Goal: Task Accomplishment & Management: Manage account settings

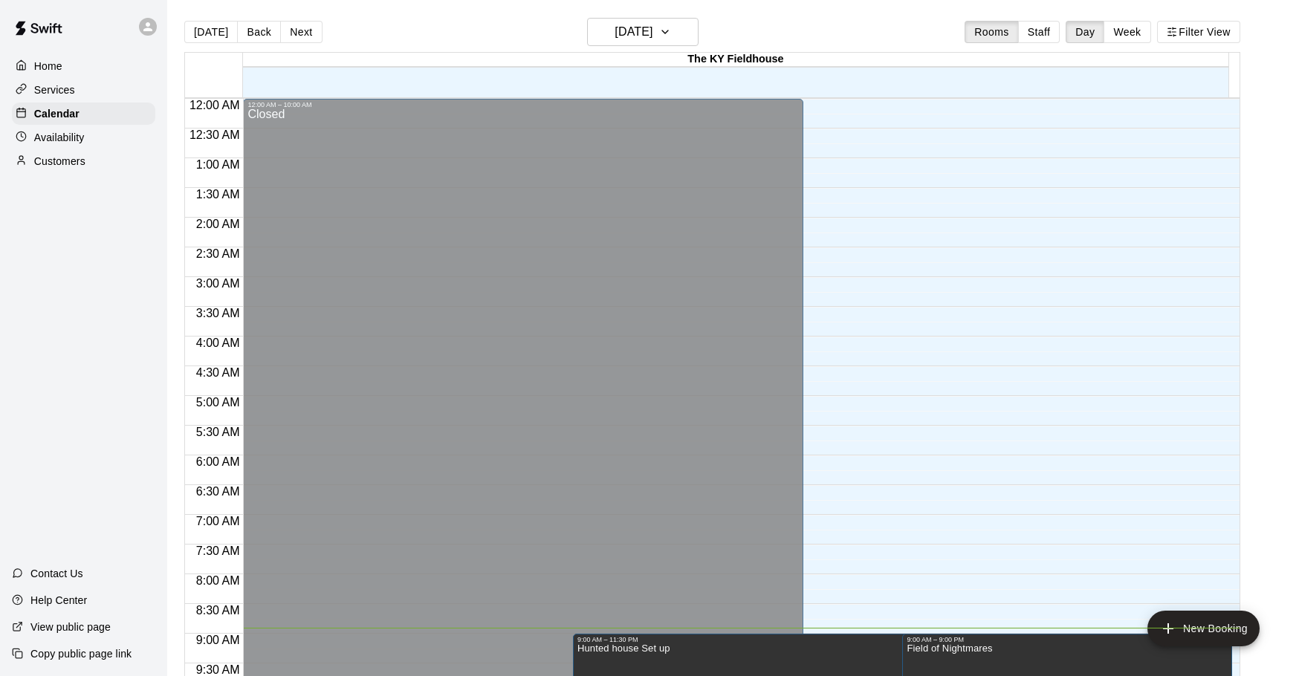
scroll to position [487, 0]
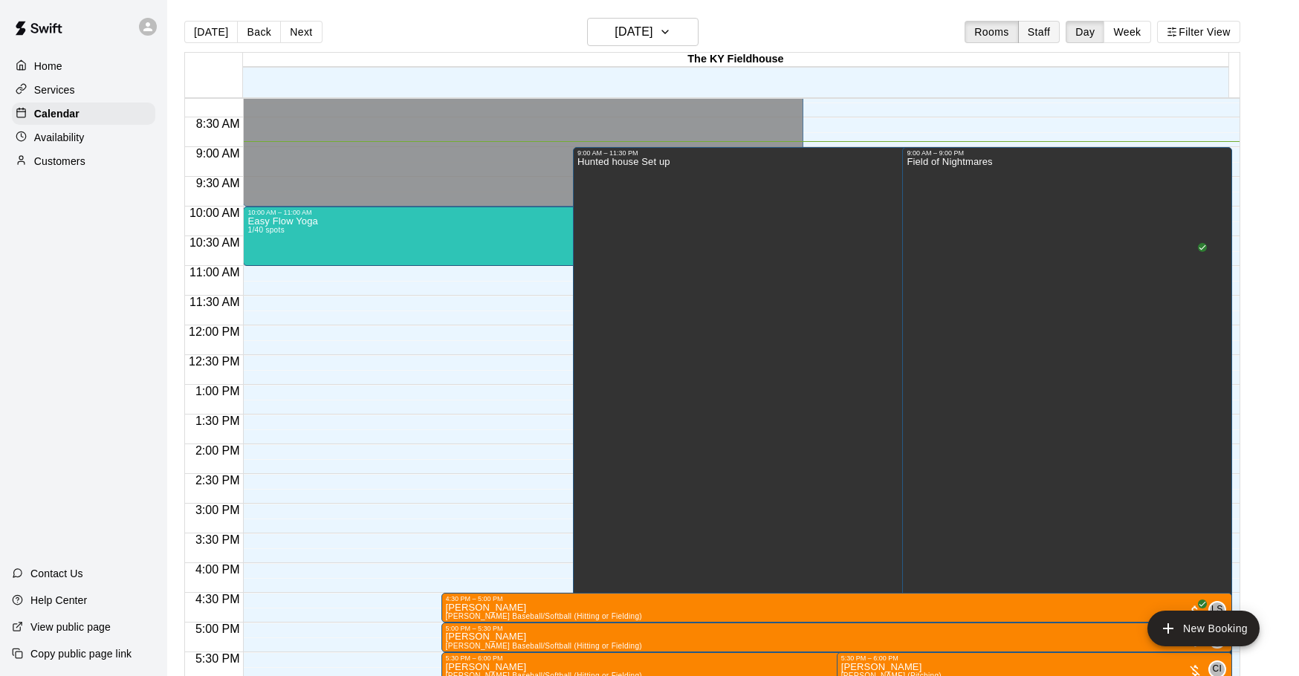
click at [1055, 32] on button "Staff" at bounding box center [1039, 32] width 42 height 22
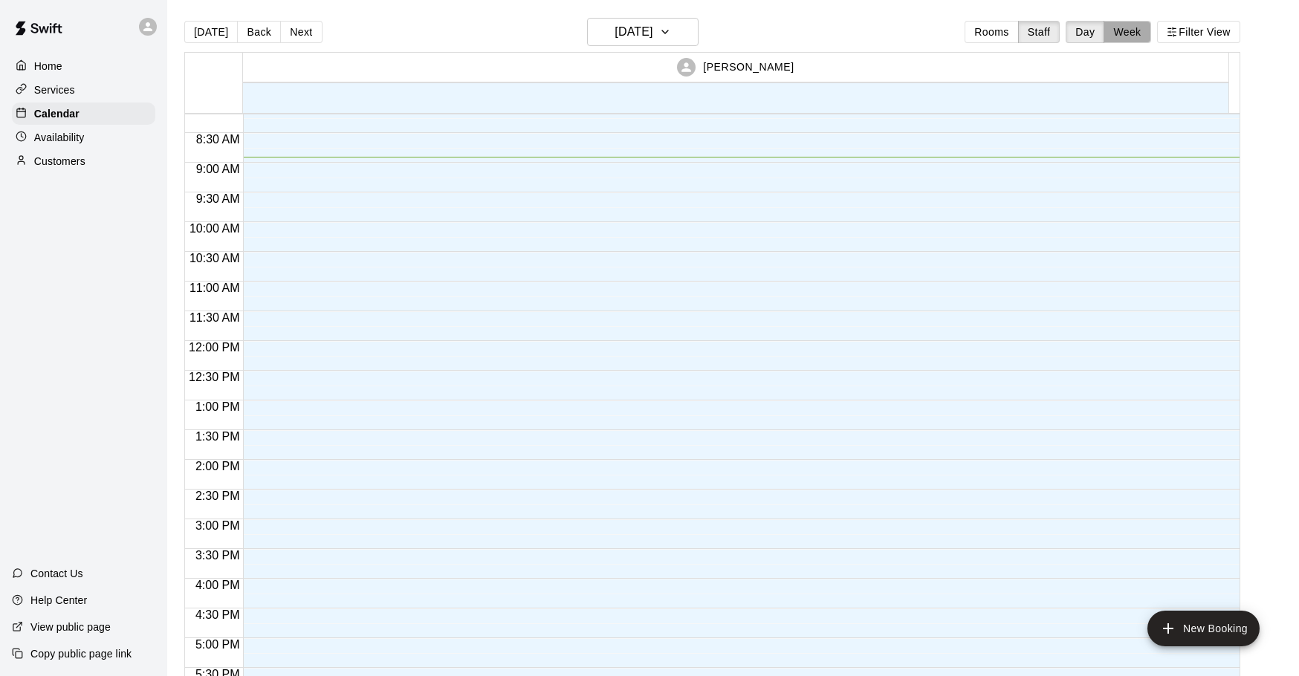
click at [1135, 33] on button "Week" at bounding box center [1127, 32] width 47 height 22
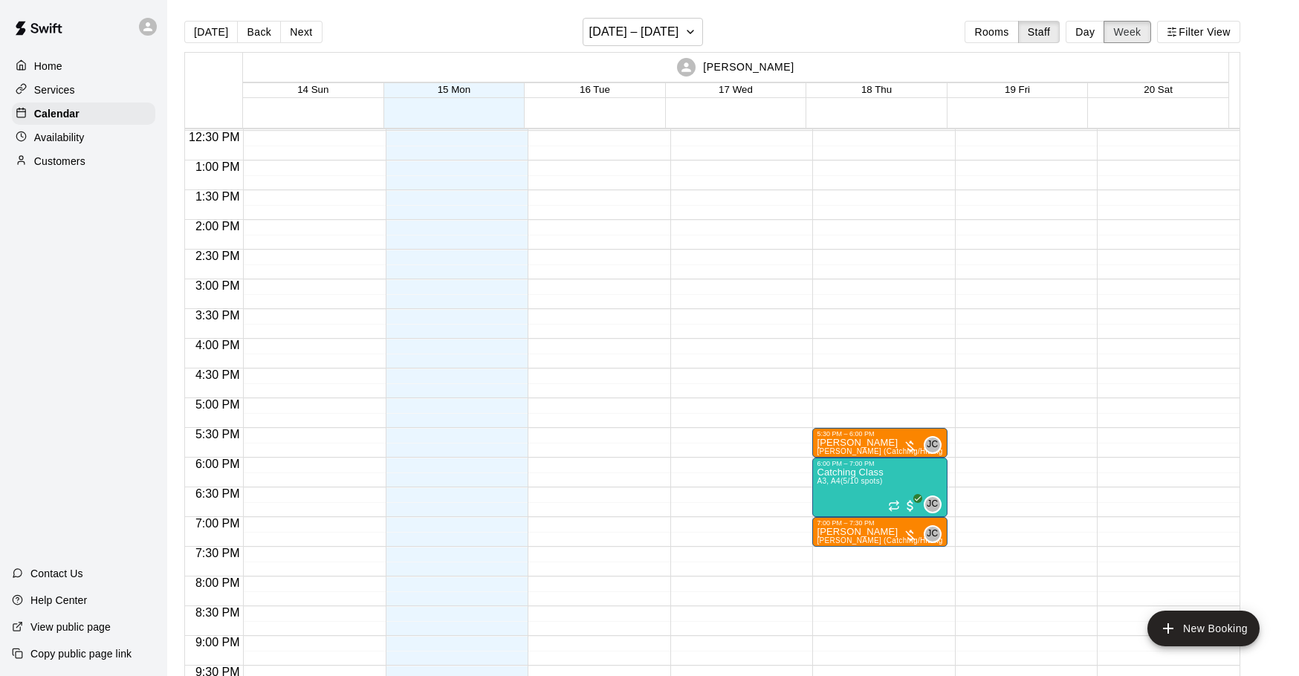
scroll to position [743, 0]
click at [692, 27] on button "[DATE] – [DATE]" at bounding box center [643, 32] width 121 height 28
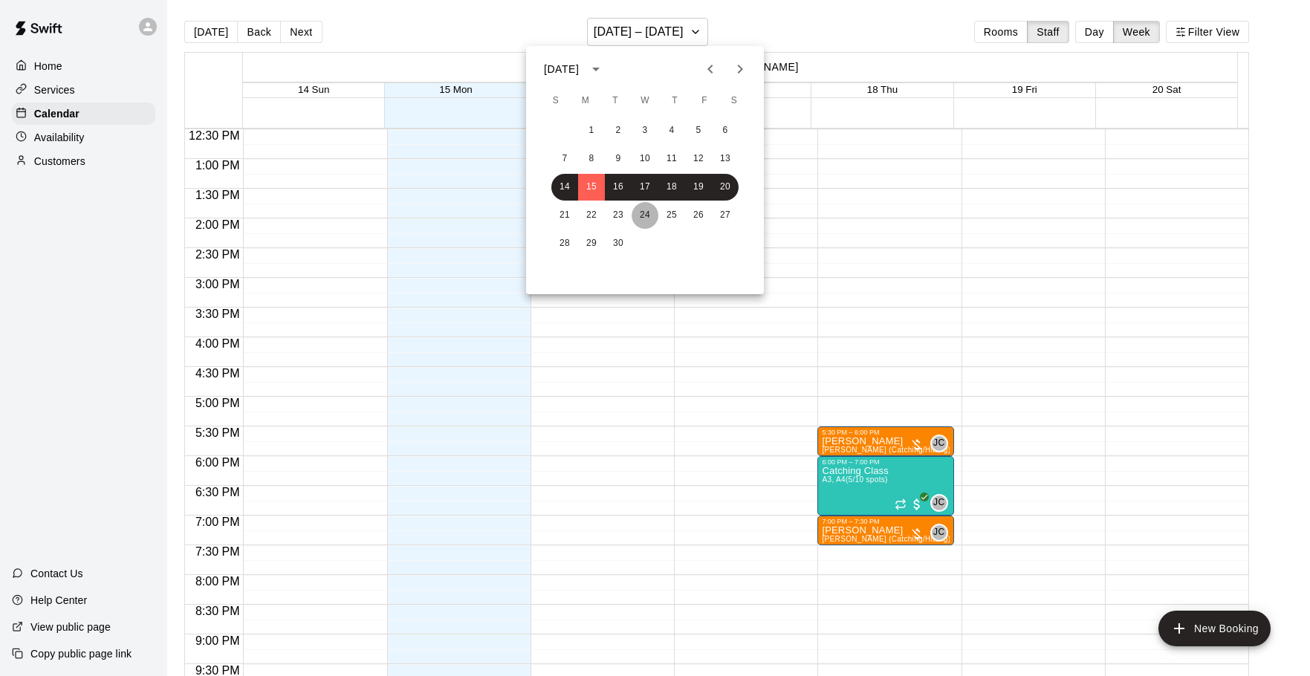
click at [644, 207] on button "24" at bounding box center [645, 215] width 27 height 27
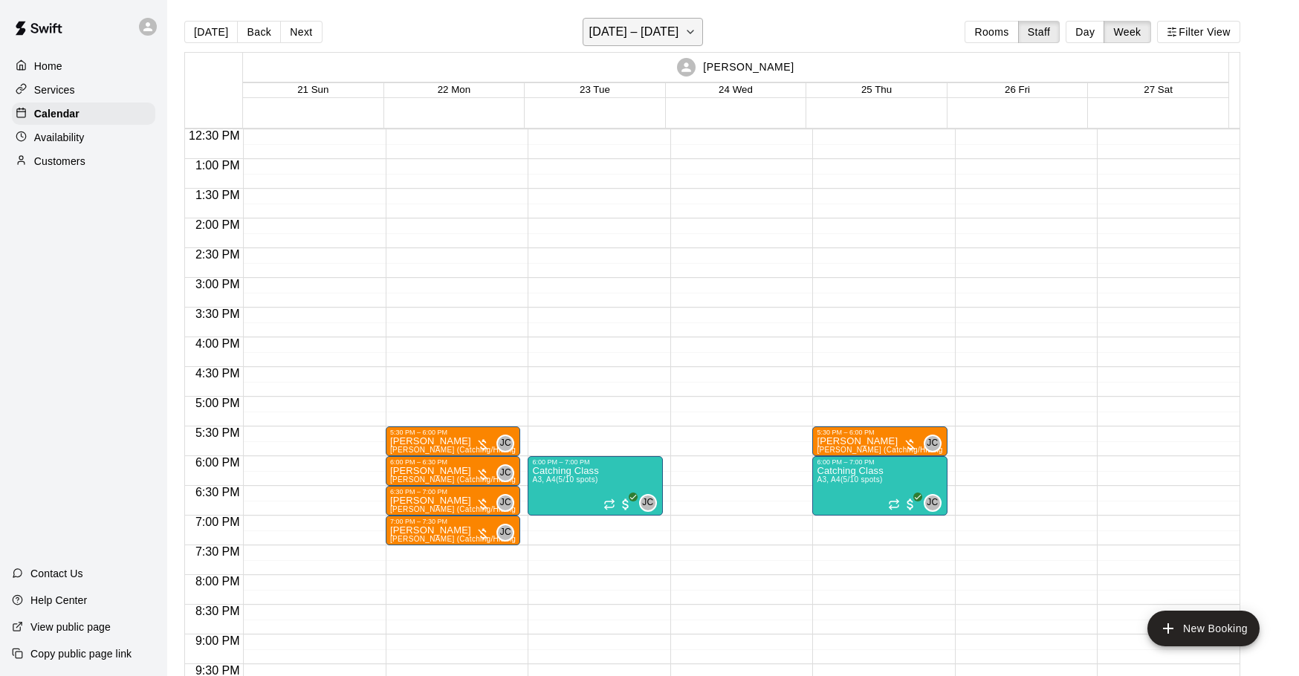
click at [661, 30] on h6 "[DATE] – [DATE]" at bounding box center [634, 32] width 90 height 21
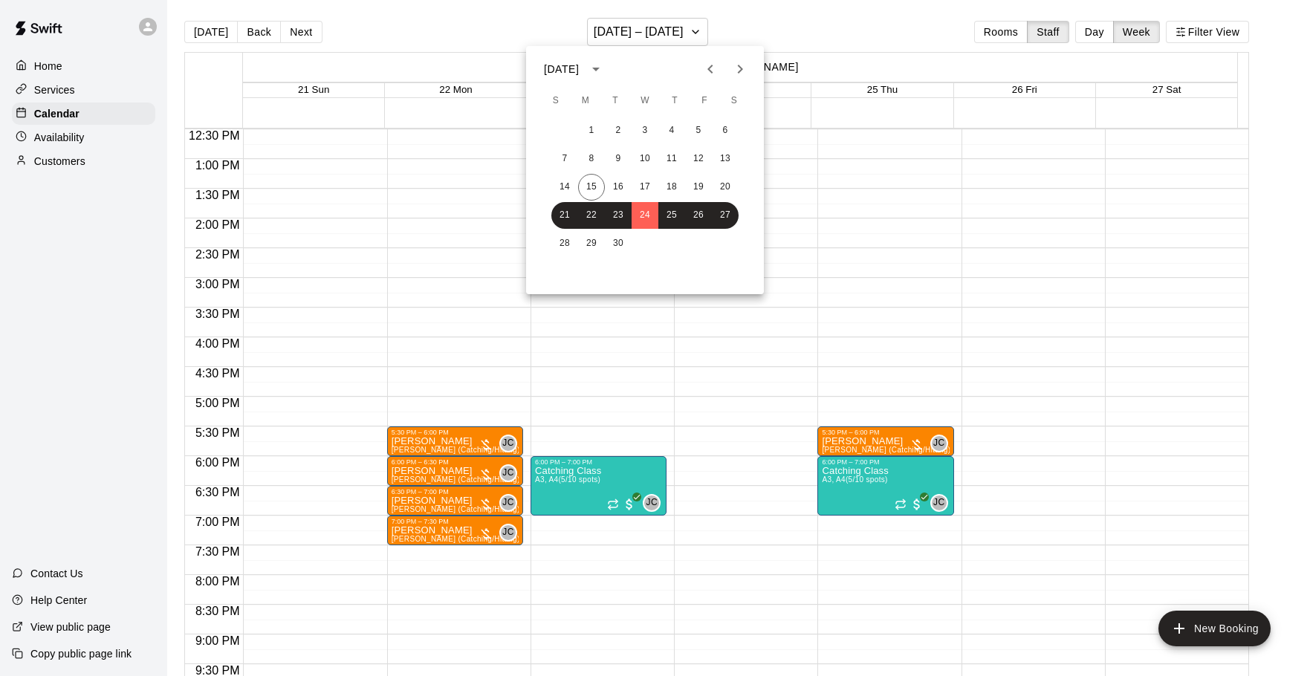
click at [606, 233] on div "28 29 30" at bounding box center [645, 243] width 238 height 27
click at [603, 244] on button "29" at bounding box center [591, 243] width 27 height 27
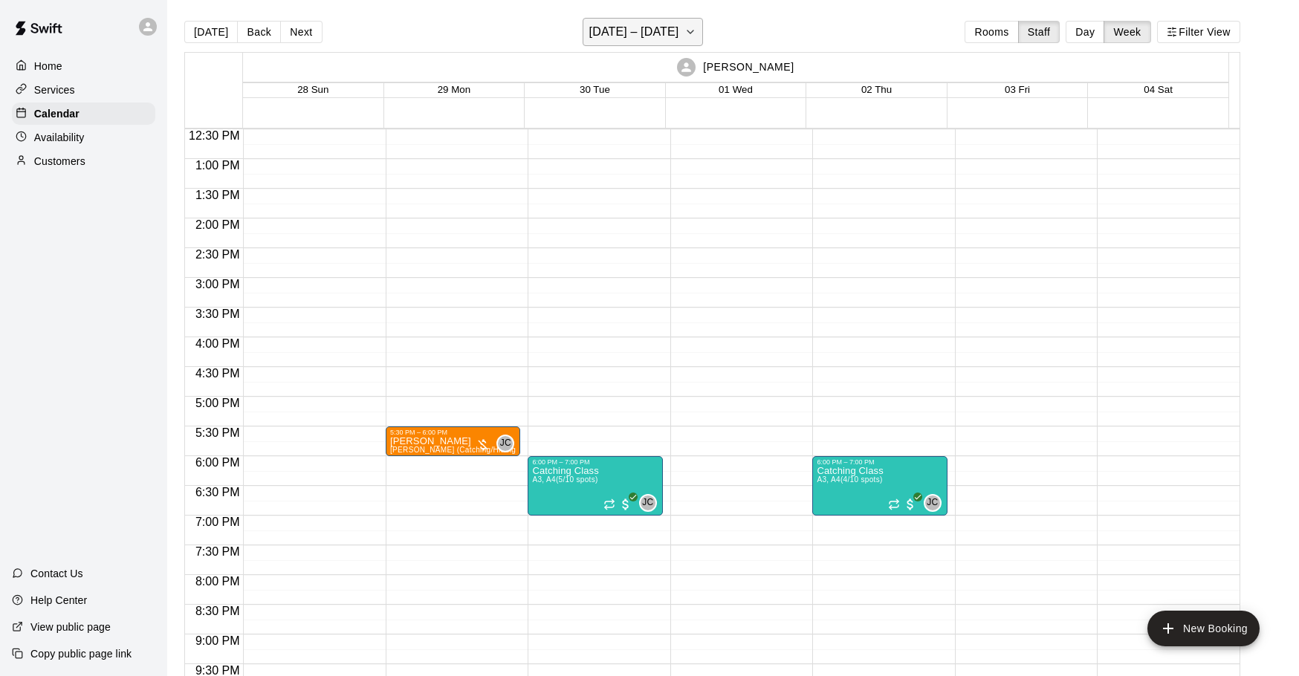
click at [676, 34] on h6 "[DATE] – [DATE]" at bounding box center [634, 32] width 90 height 21
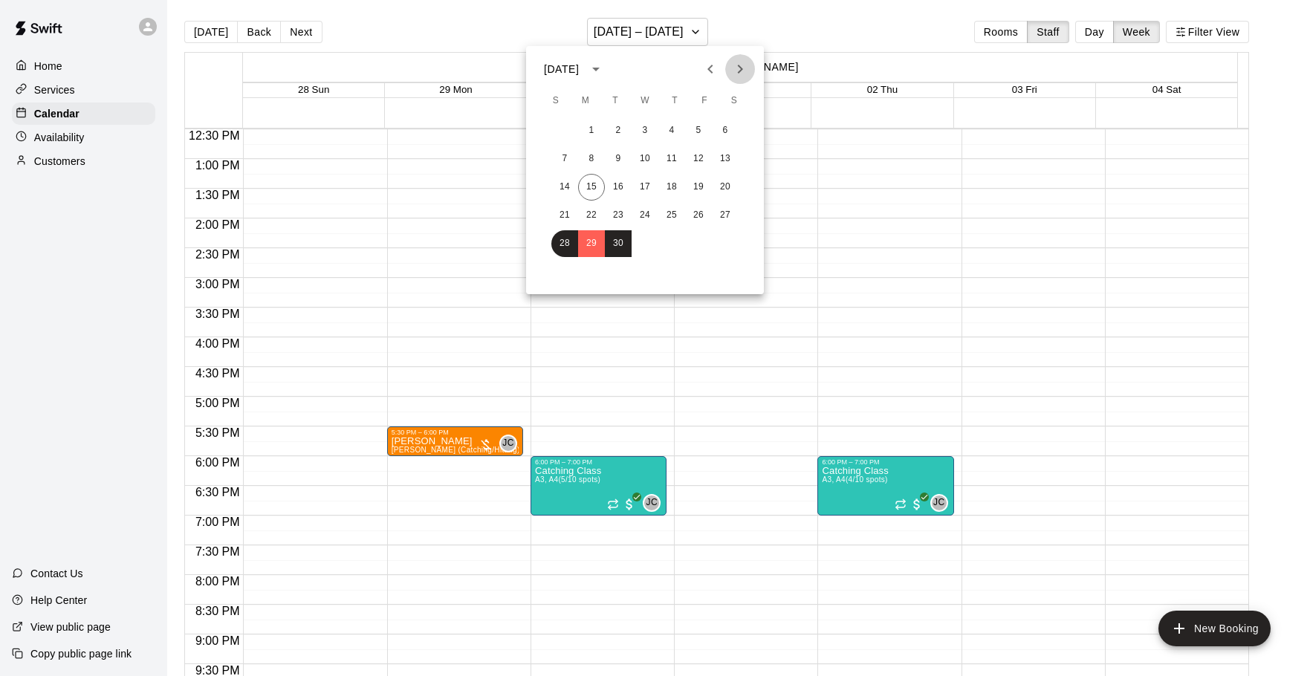
click at [735, 66] on icon "Next month" at bounding box center [740, 69] width 18 height 18
click at [643, 159] on button "8" at bounding box center [645, 159] width 27 height 27
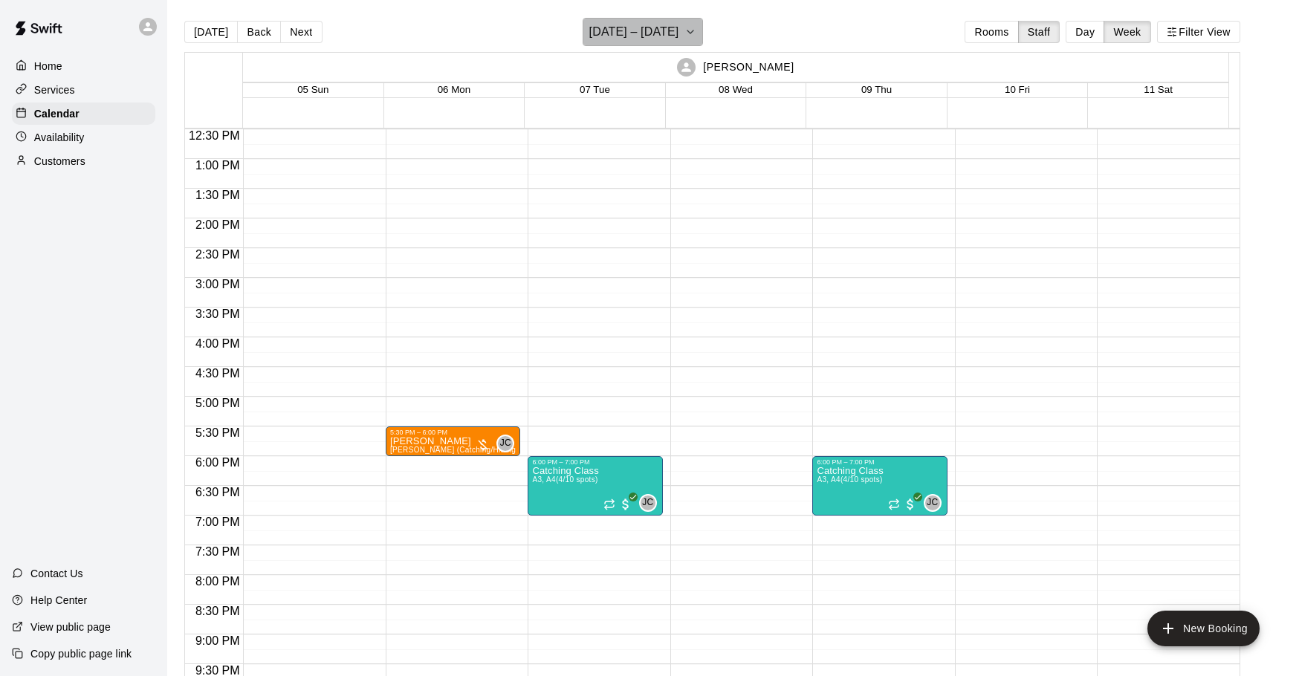
click at [680, 34] on button "[DATE] – [DATE]" at bounding box center [643, 32] width 121 height 28
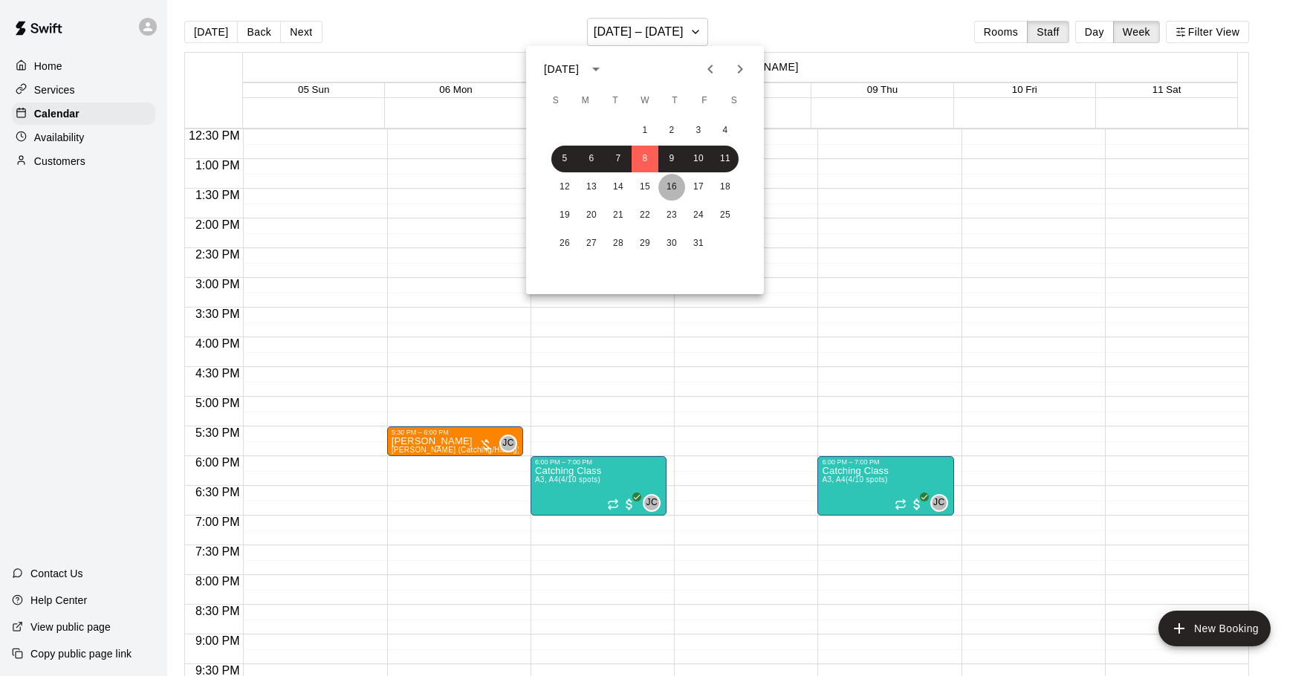
click at [666, 184] on button "16" at bounding box center [671, 187] width 27 height 27
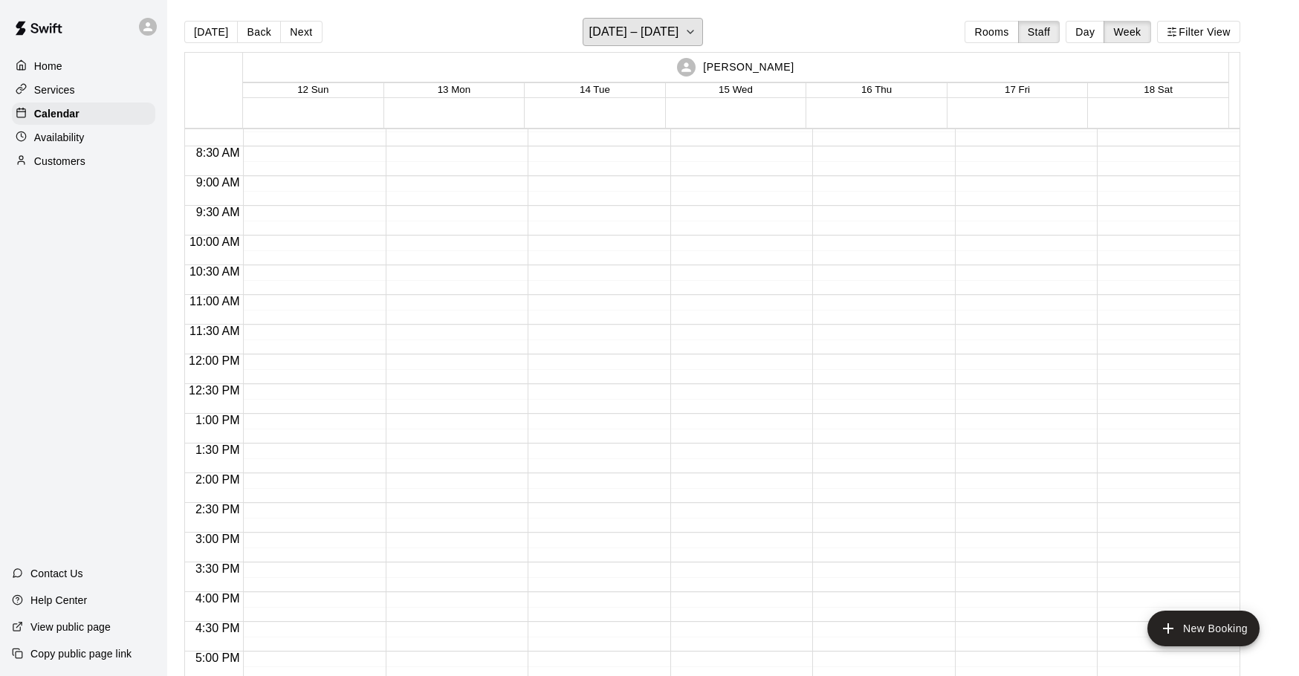
scroll to position [418, 0]
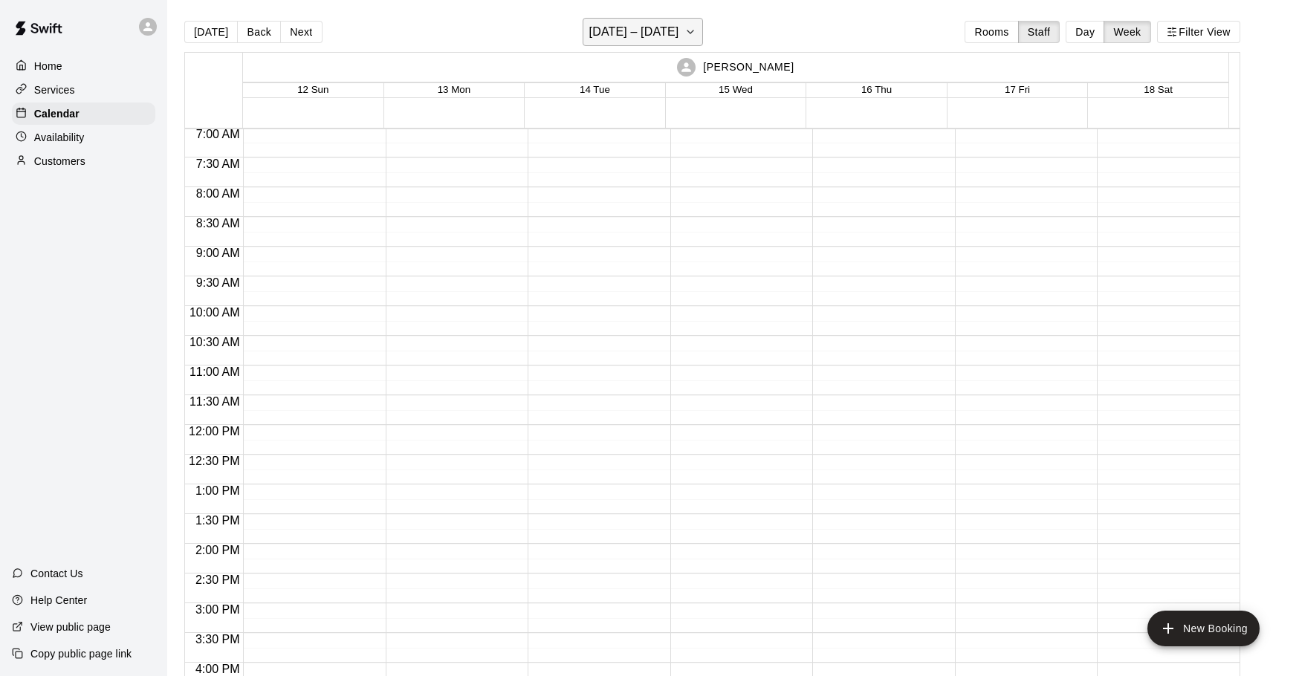
click at [644, 39] on h6 "[DATE] – [DATE]" at bounding box center [634, 32] width 90 height 21
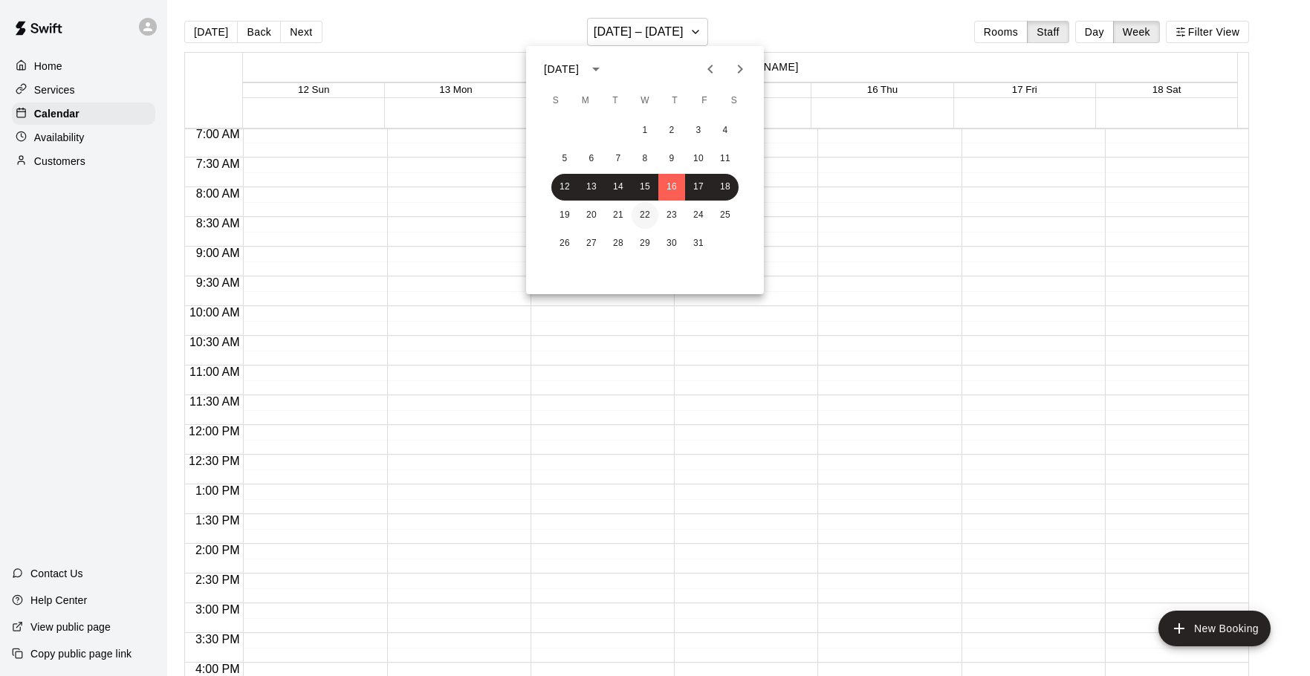
click at [638, 218] on button "22" at bounding box center [645, 215] width 27 height 27
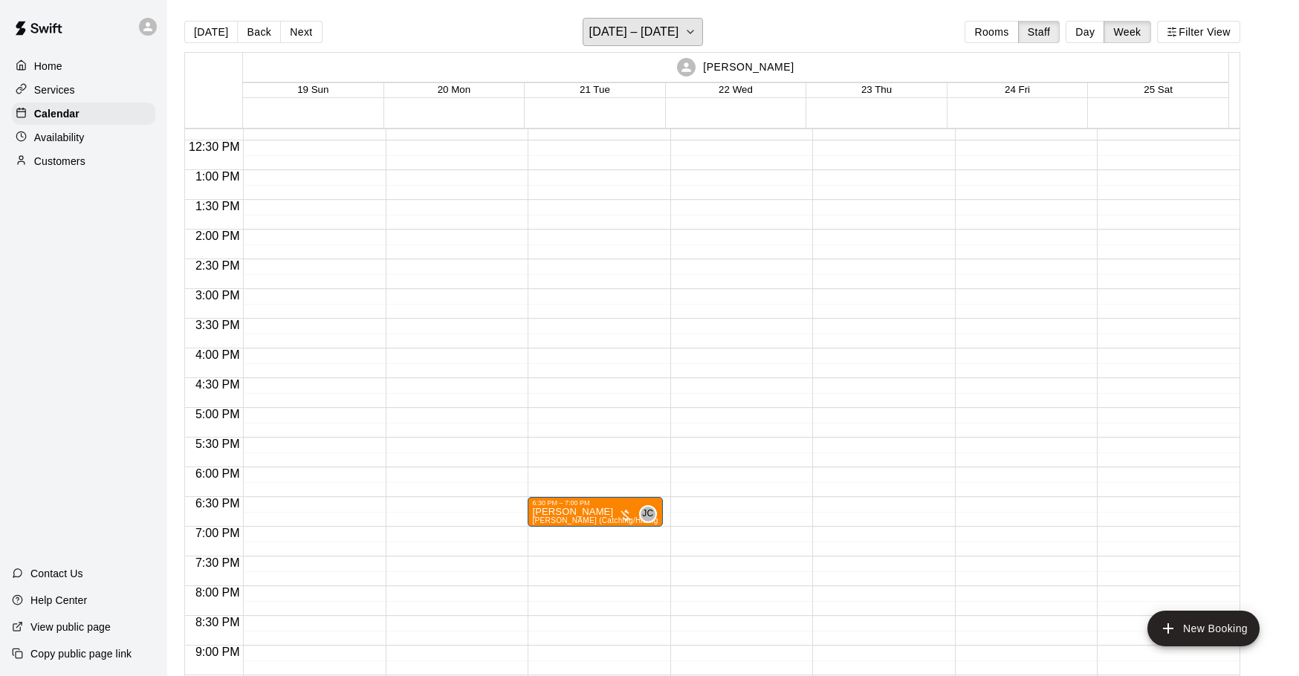
scroll to position [789, 0]
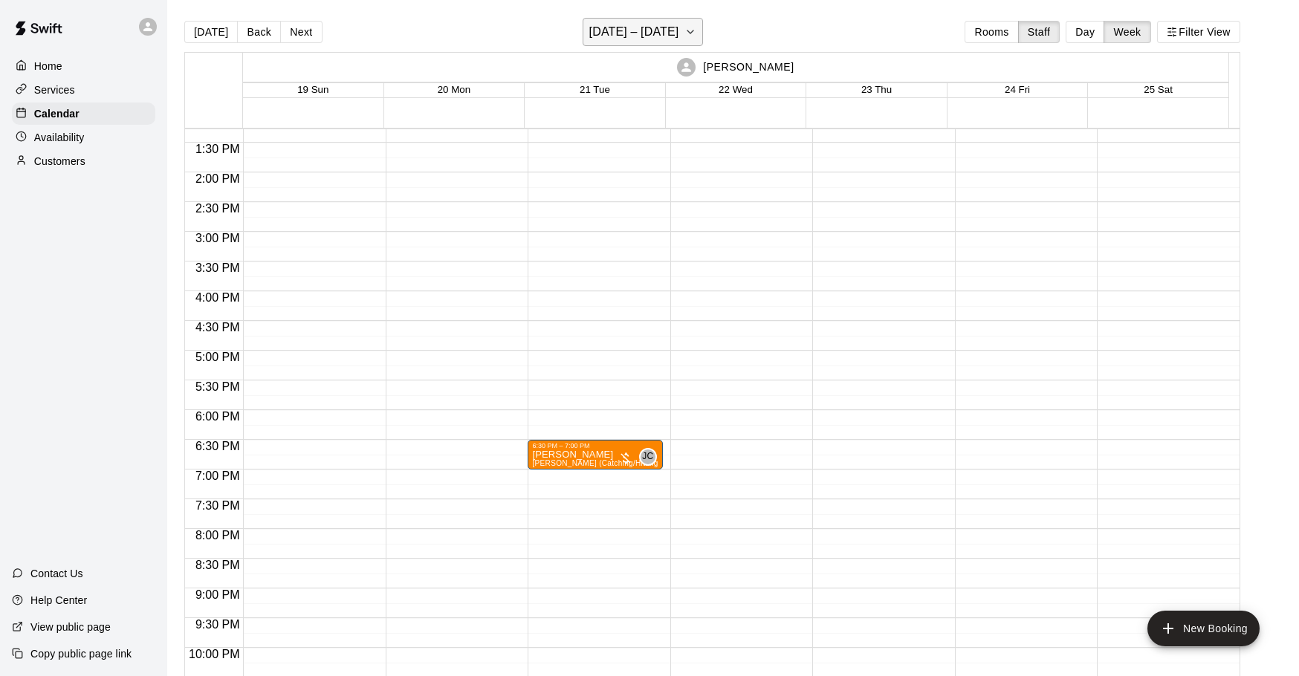
click at [644, 31] on h6 "[DATE] – [DATE]" at bounding box center [634, 32] width 90 height 21
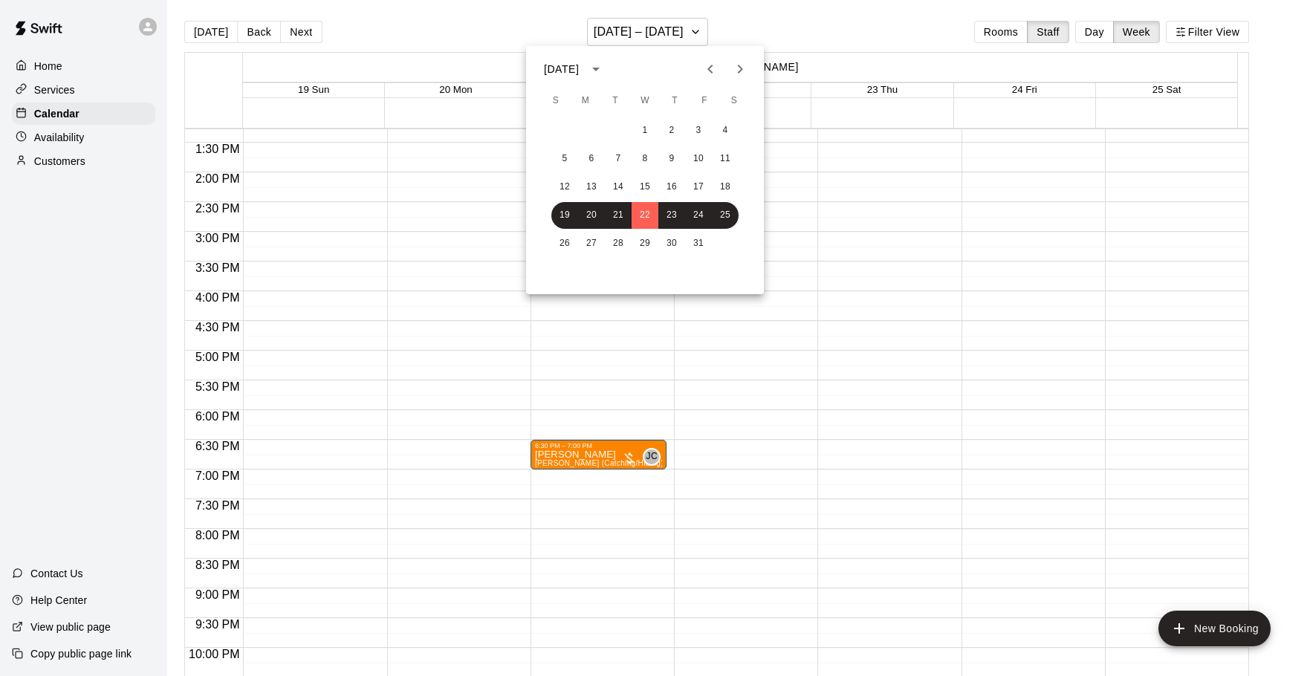
click at [631, 233] on div "26 27 28 29 30 31" at bounding box center [645, 243] width 238 height 27
click at [631, 238] on div "26 27 28 29 30 31" at bounding box center [645, 243] width 238 height 27
click at [612, 240] on button "28" at bounding box center [618, 243] width 27 height 27
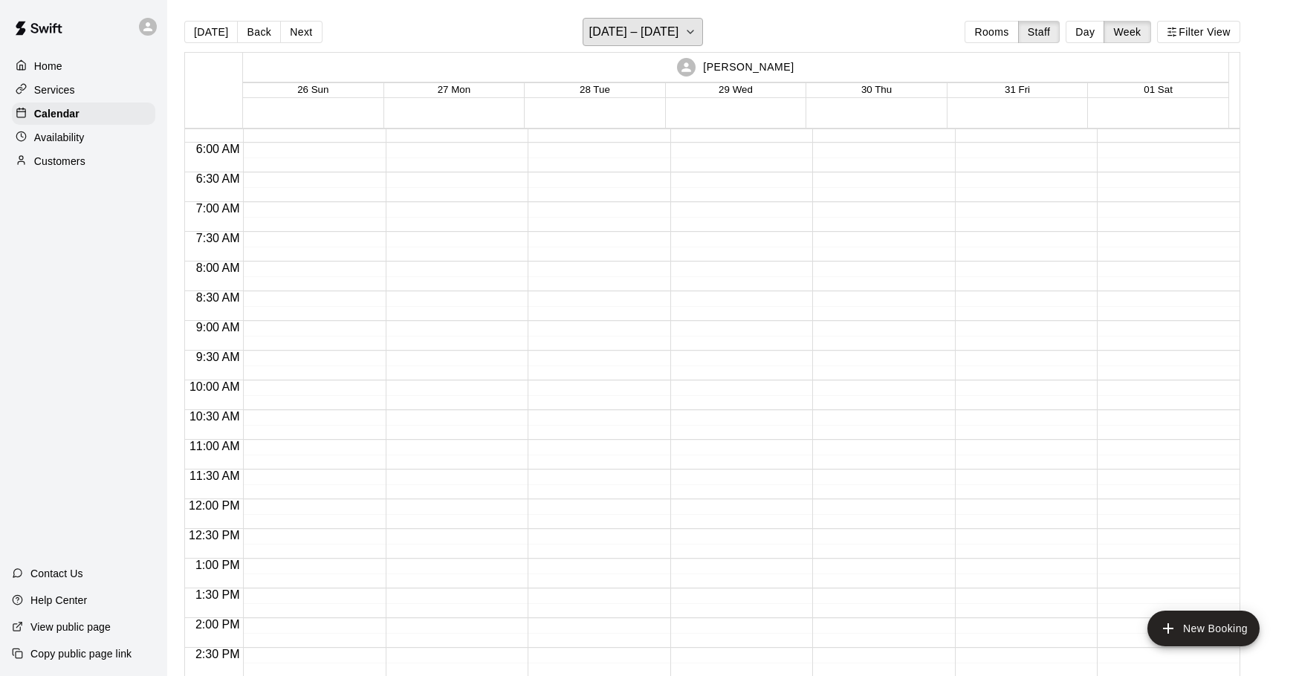
scroll to position [46, 0]
click at [641, 39] on h6 "[DATE] – [DATE]" at bounding box center [634, 32] width 90 height 21
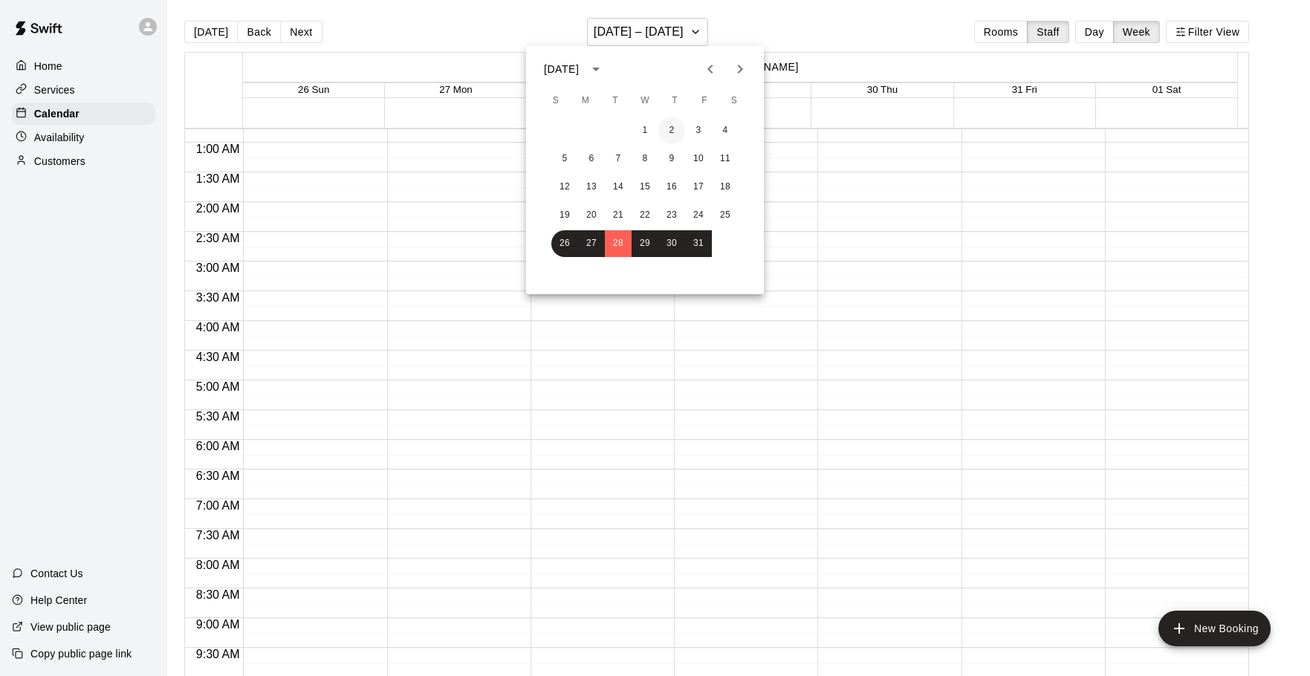
click at [666, 127] on button "2" at bounding box center [671, 130] width 27 height 27
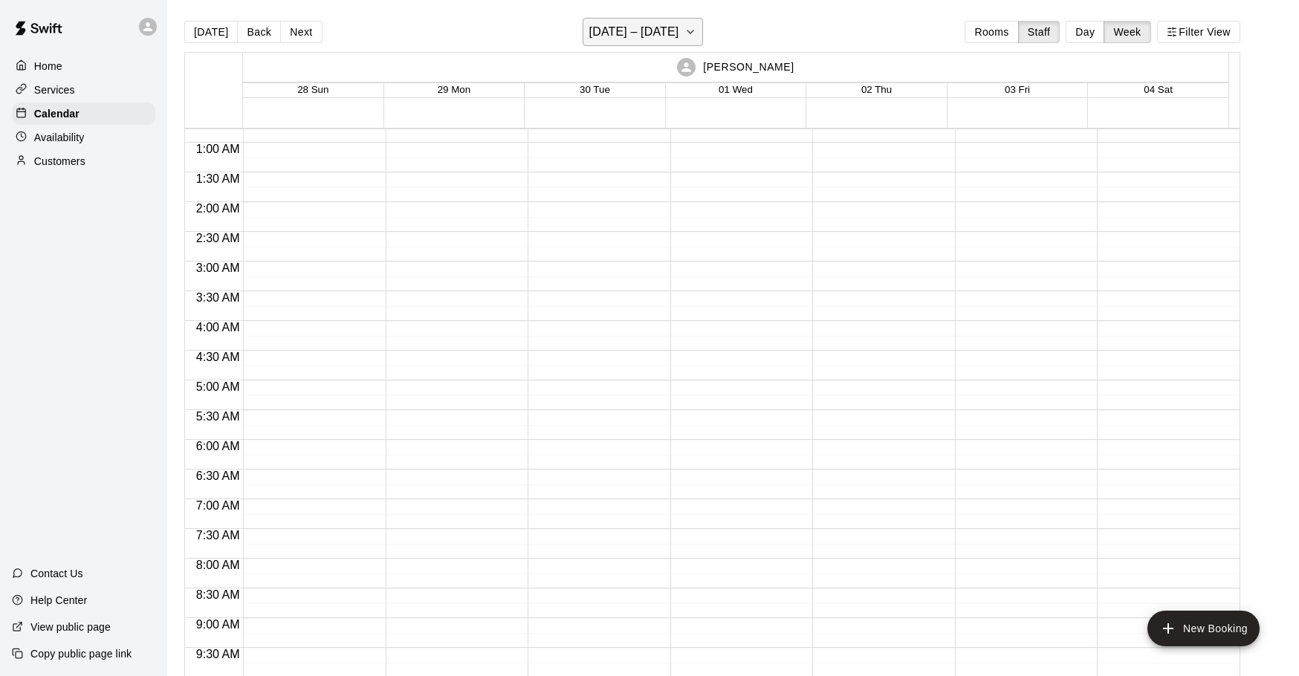
click at [645, 39] on h6 "[DATE] – [DATE]" at bounding box center [634, 32] width 90 height 21
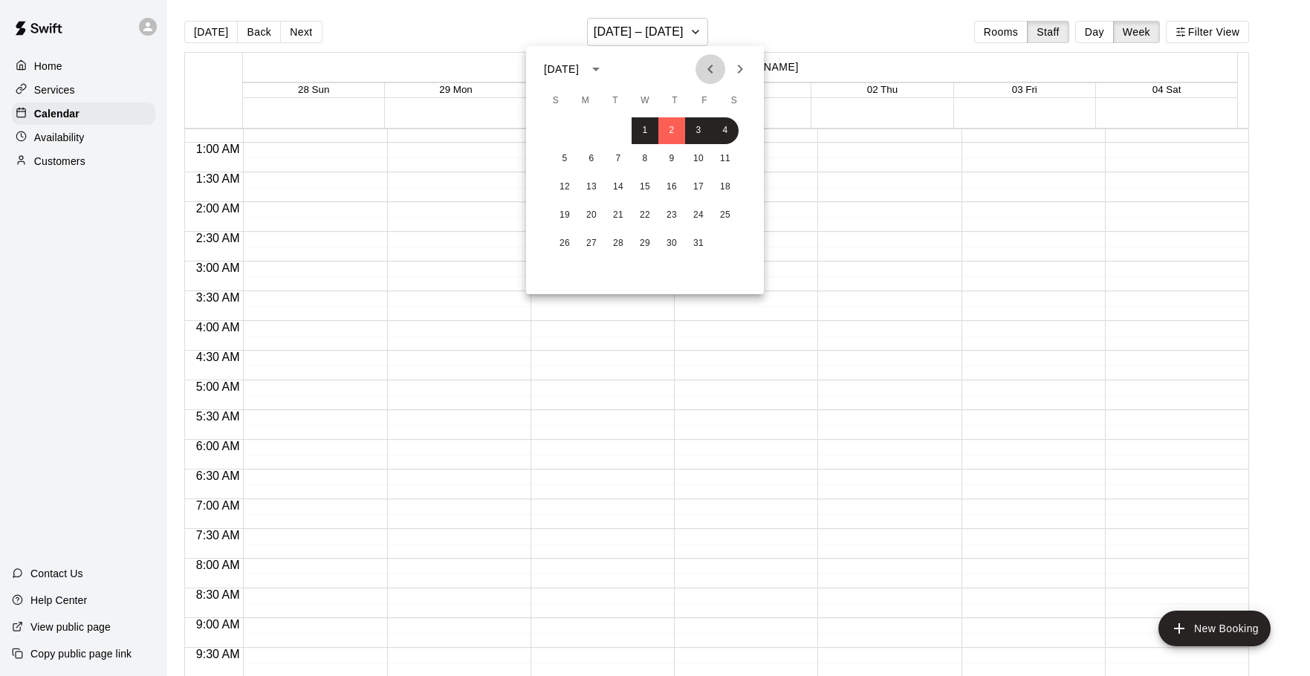
click at [714, 70] on icon "Previous month" at bounding box center [711, 69] width 18 height 18
click at [620, 190] on button "16" at bounding box center [618, 187] width 27 height 27
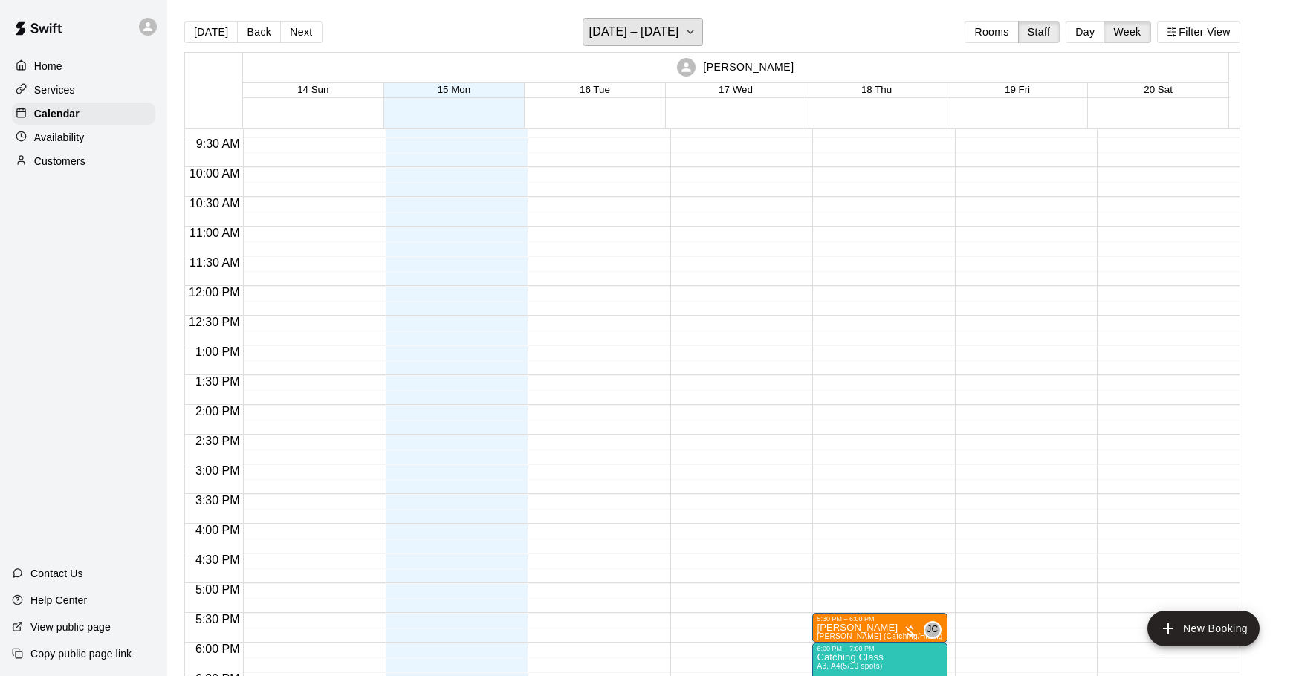
scroll to position [789, 0]
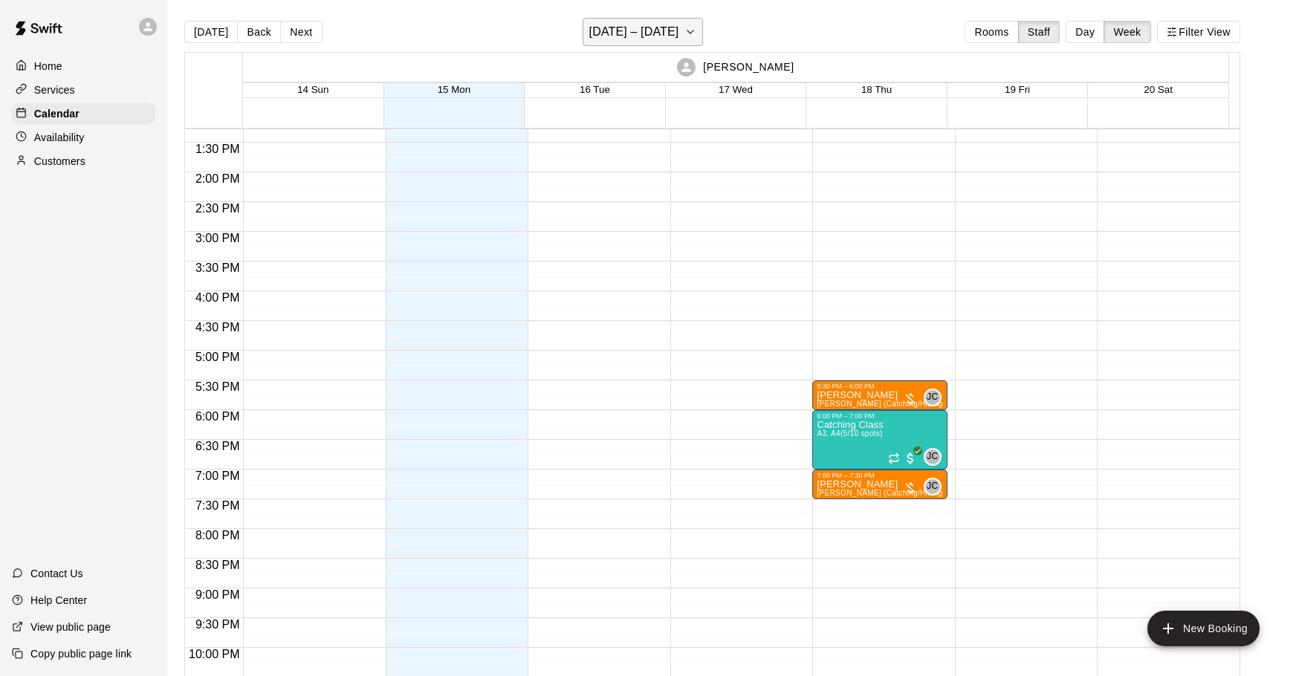
click at [694, 33] on icon "button" at bounding box center [690, 32] width 12 height 18
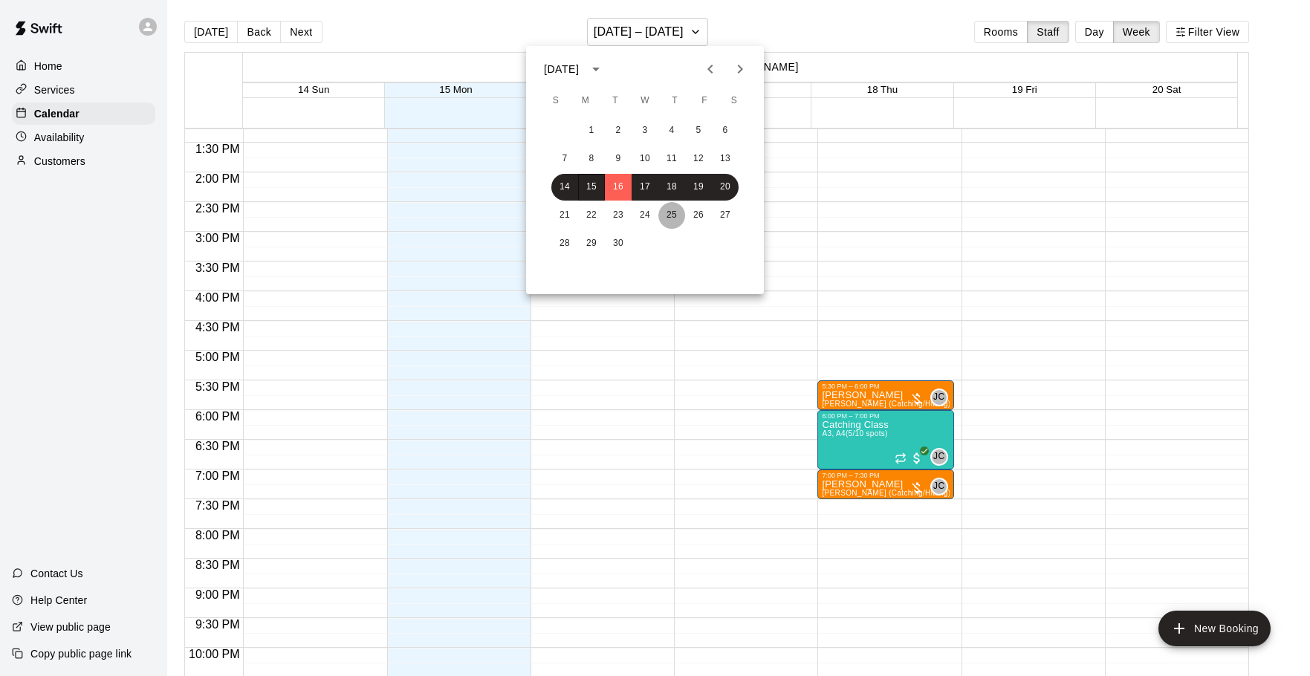
click at [670, 213] on button "25" at bounding box center [671, 215] width 27 height 27
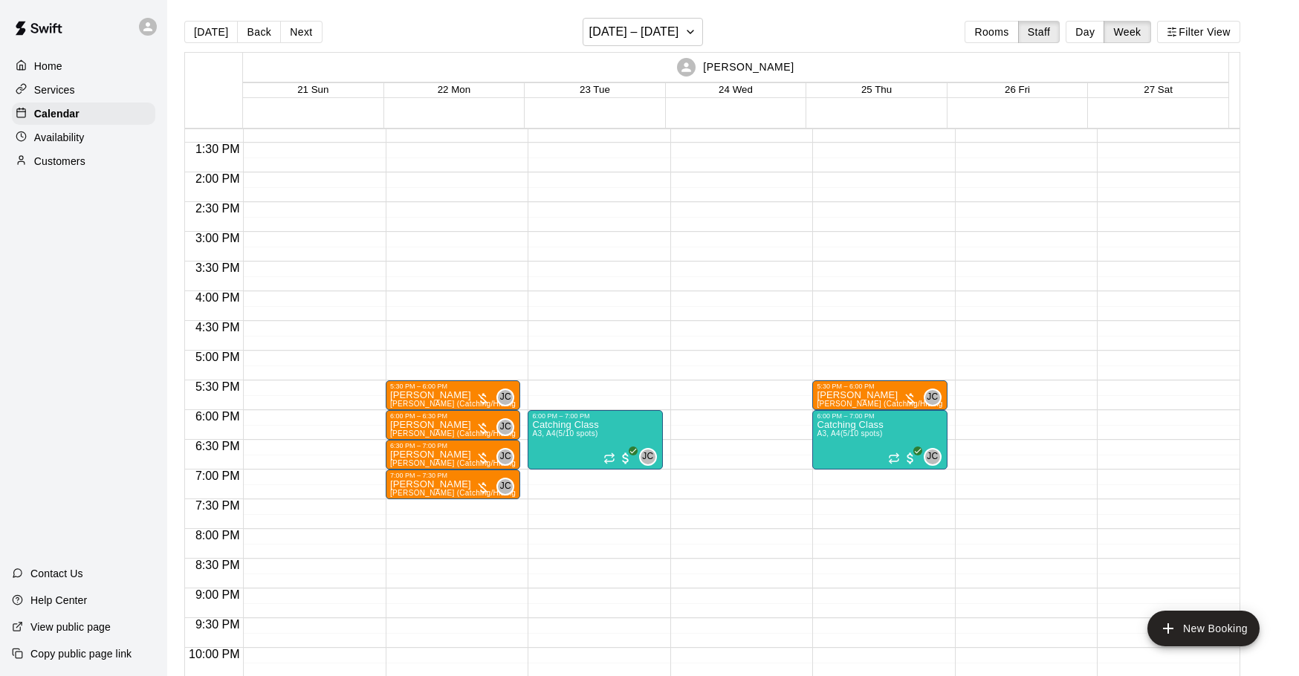
click at [42, 135] on p "Availability" at bounding box center [59, 137] width 51 height 15
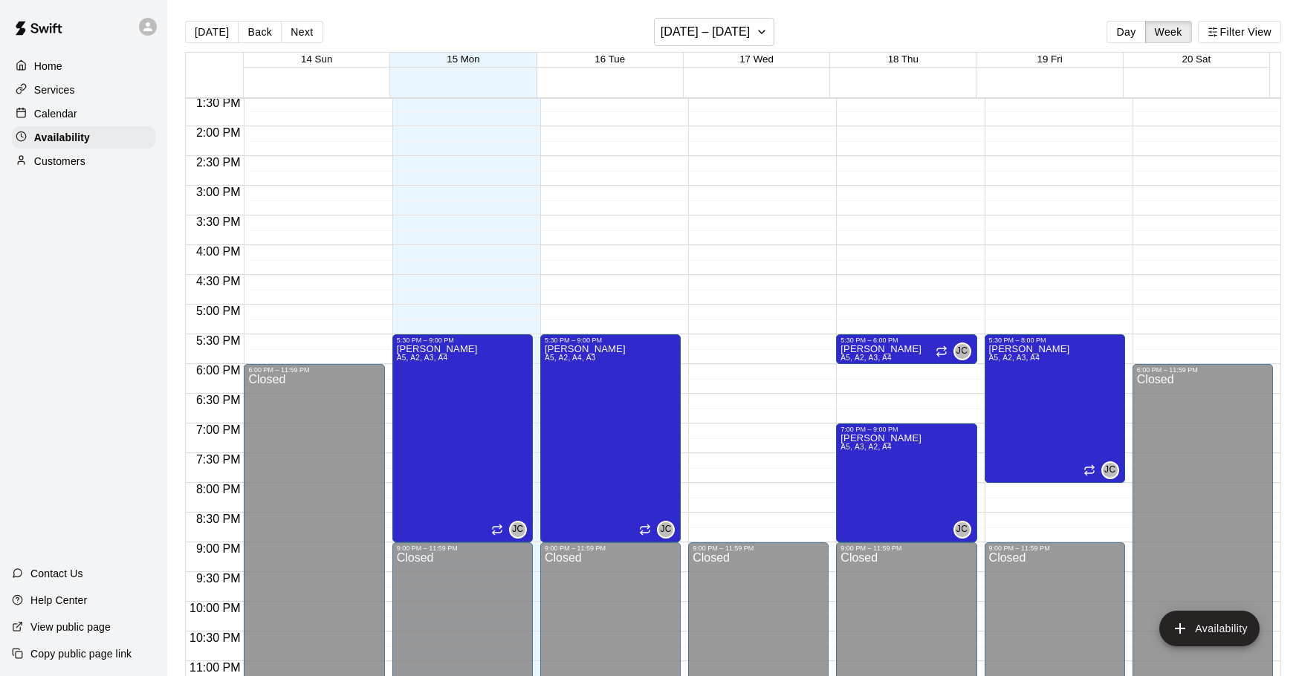
scroll to position [833, 0]
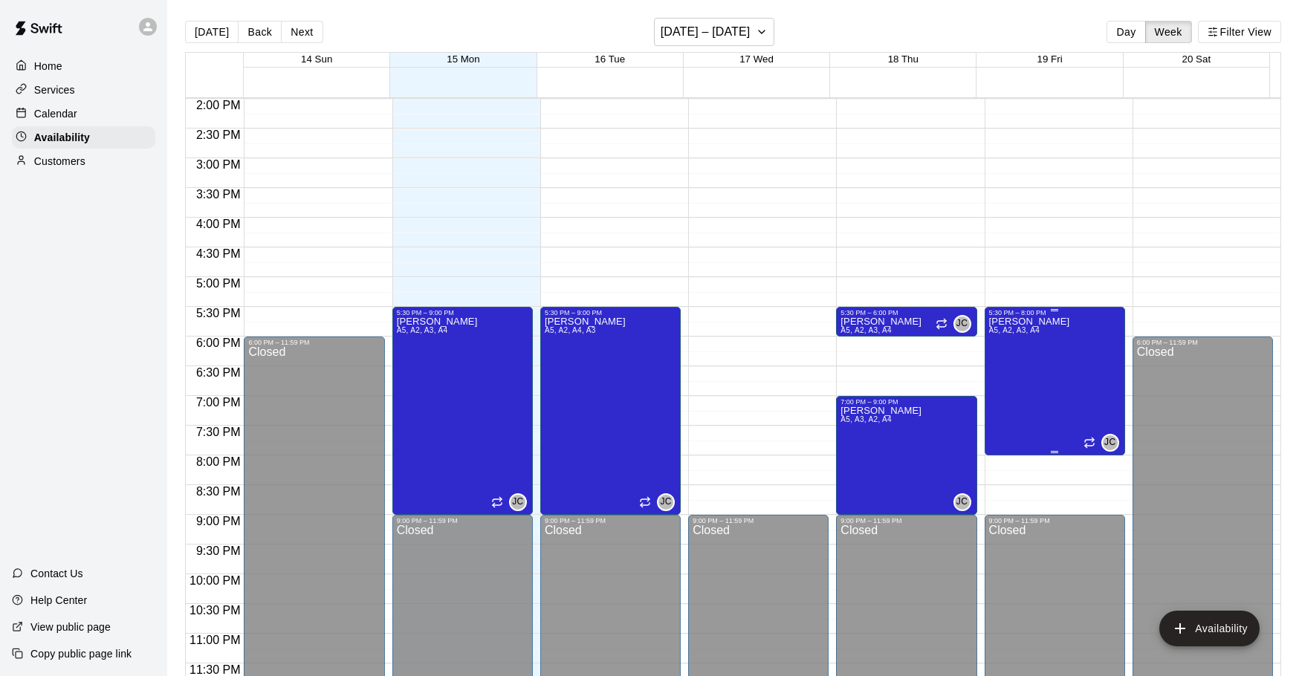
click at [1054, 360] on div "[PERSON_NAME] A5, A2, A3, A4 JC" at bounding box center [1055, 655] width 132 height 676
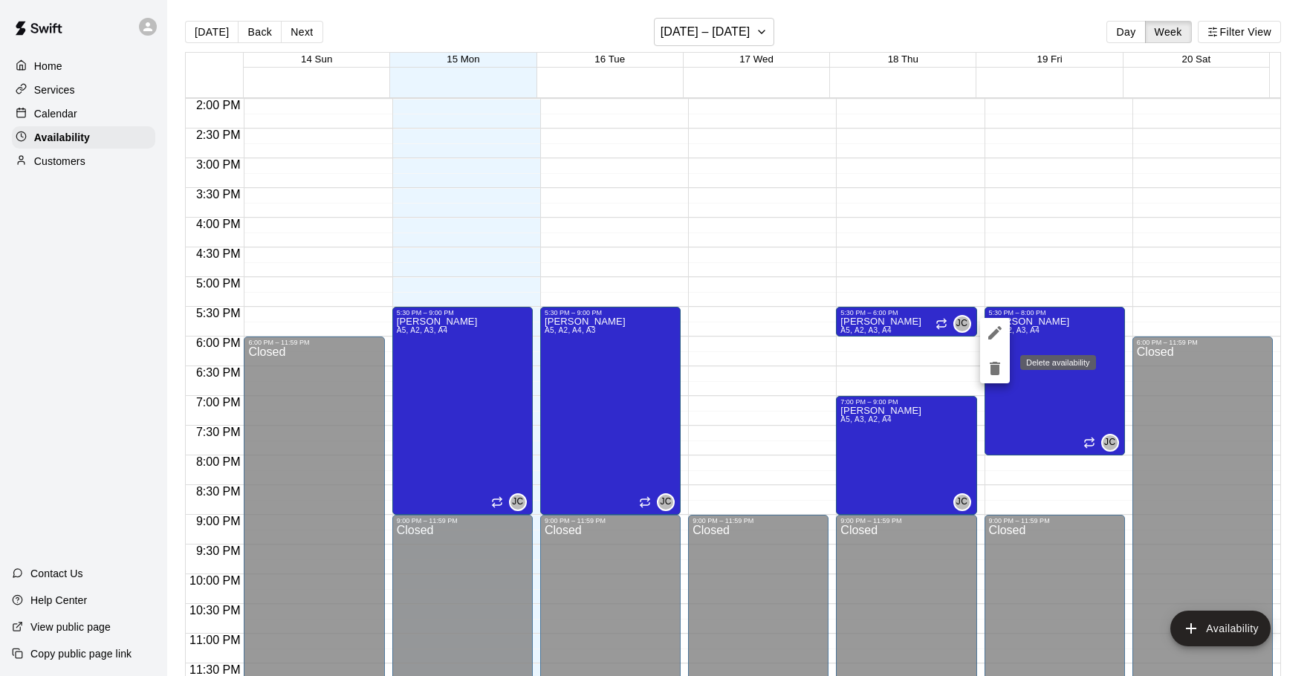
click at [991, 371] on icon "delete" at bounding box center [995, 368] width 10 height 13
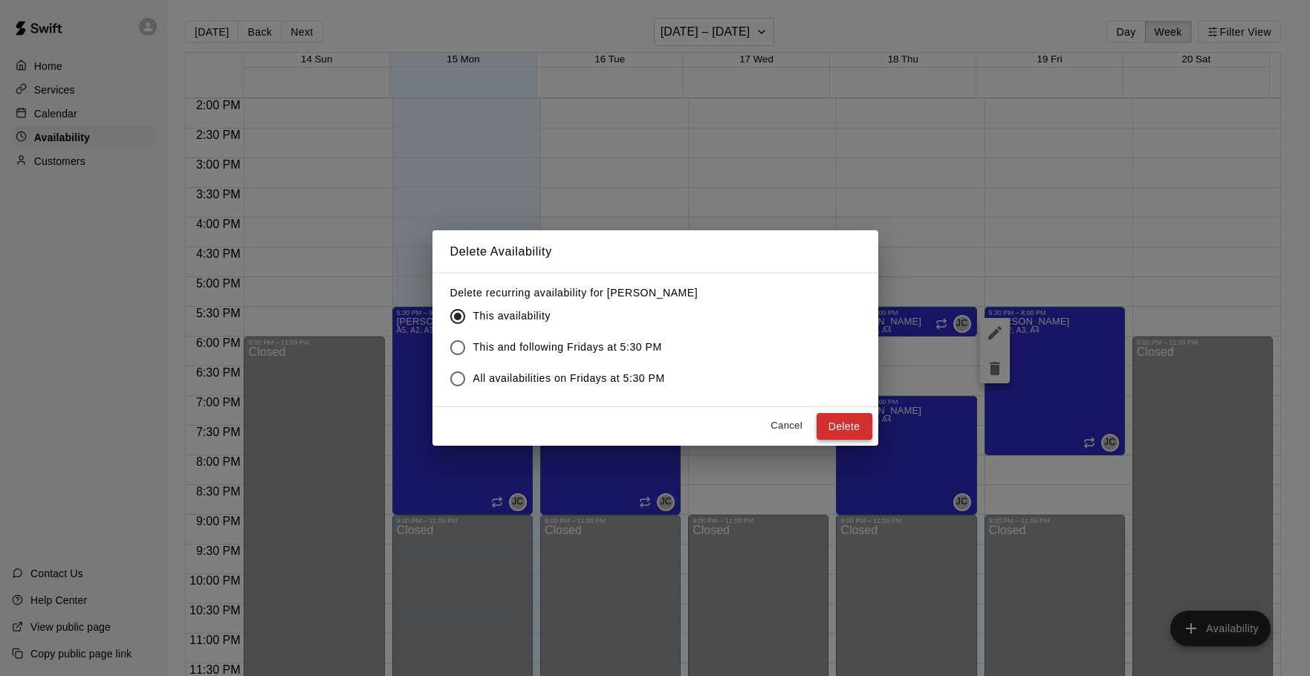
click at [837, 422] on button "Delete" at bounding box center [845, 426] width 56 height 27
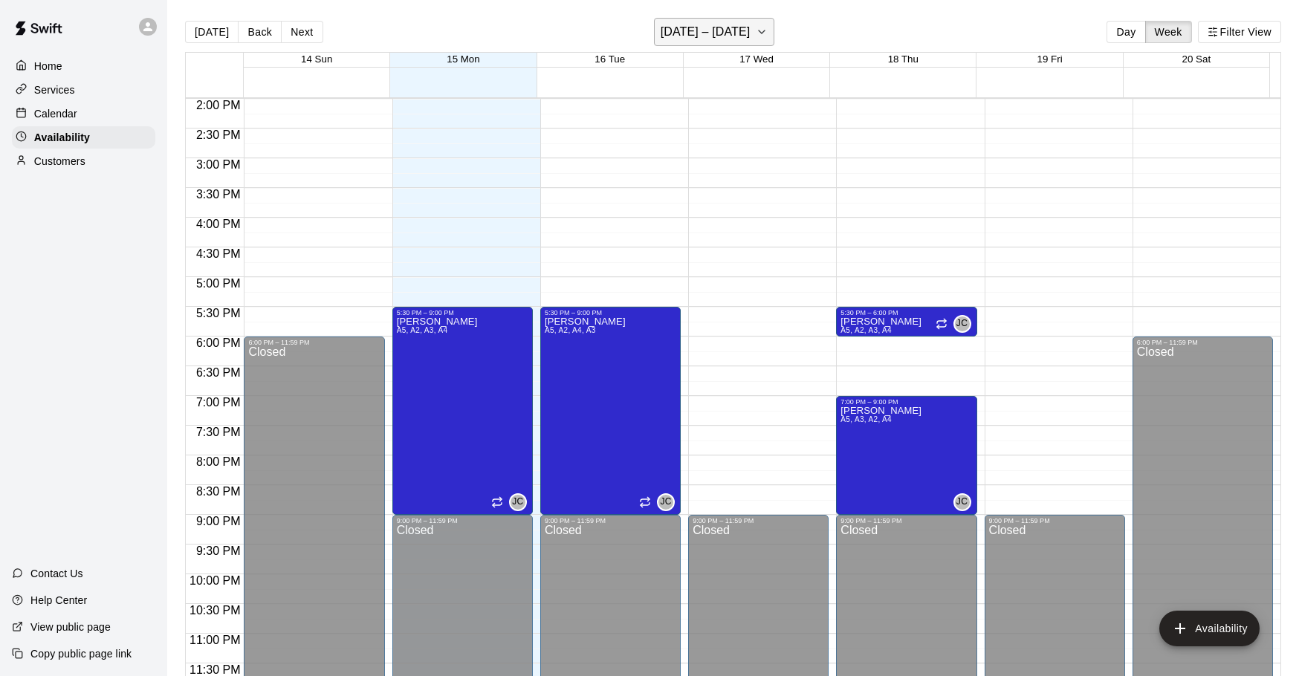
click at [732, 31] on h6 "[DATE] – [DATE]" at bounding box center [706, 32] width 90 height 21
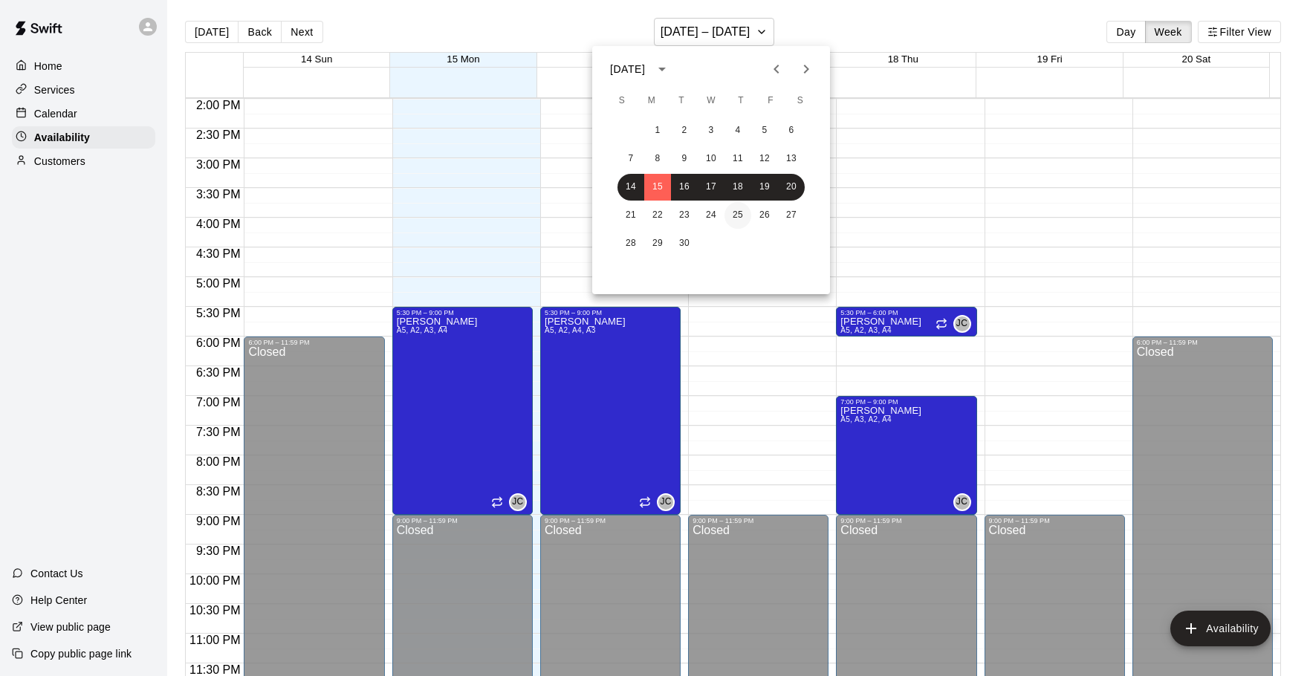
click at [747, 207] on button "25" at bounding box center [738, 215] width 27 height 27
